Goal: Obtain resource: Obtain resource

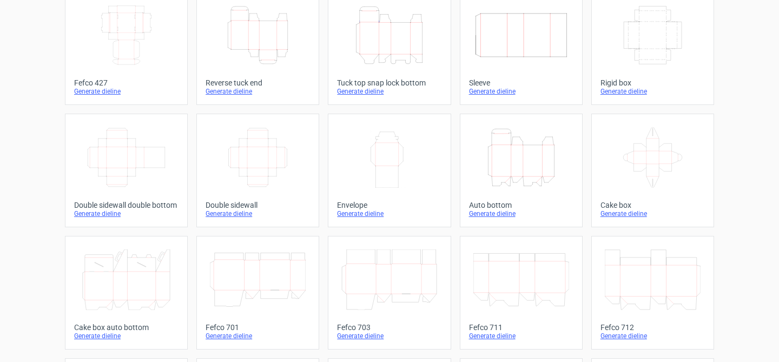
scroll to position [57, 0]
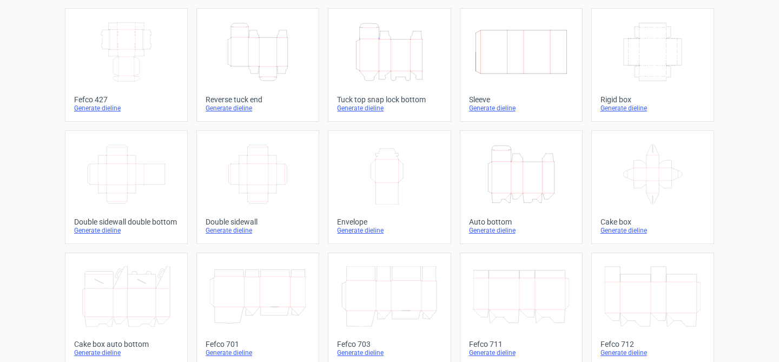
click at [358, 110] on div "Generate dieline" at bounding box center [389, 108] width 104 height 9
